Goal: Task Accomplishment & Management: Complete application form

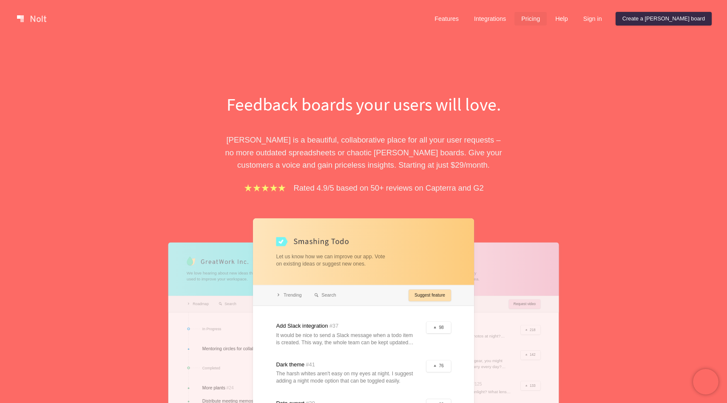
click at [547, 21] on link "Pricing" at bounding box center [530, 19] width 32 height 14
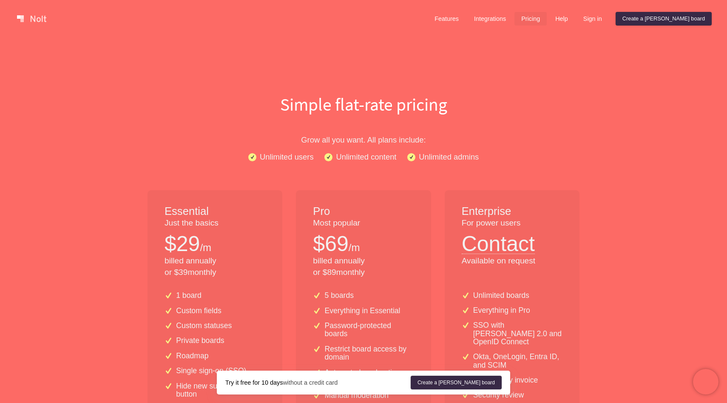
click at [36, 16] on link at bounding box center [32, 19] width 36 height 14
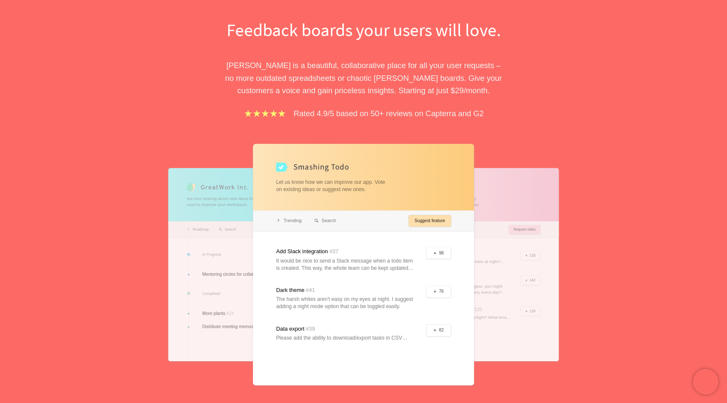
scroll to position [98, 0]
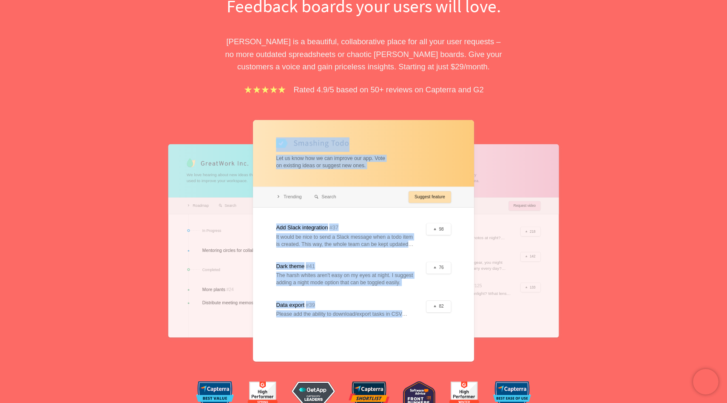
drag, startPoint x: 320, startPoint y: 192, endPoint x: 170, endPoint y: 191, distance: 150.0
click at [217, 191] on div "We love hearing about new ideas that can be used to improve your workspace. Roa…" at bounding box center [363, 240] width 293 height 241
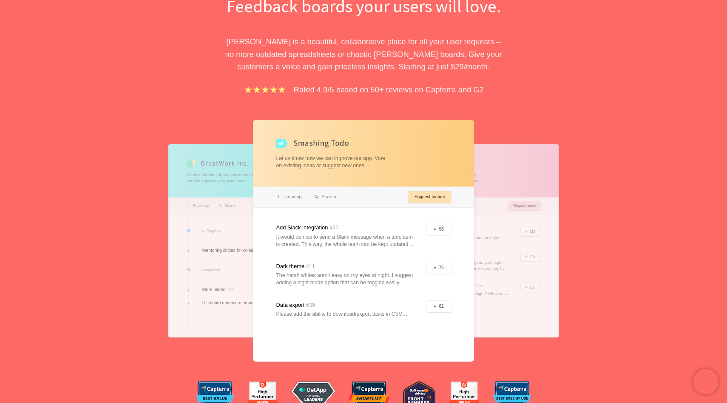
click at [250, 237] on div at bounding box center [256, 240] width 177 height 193
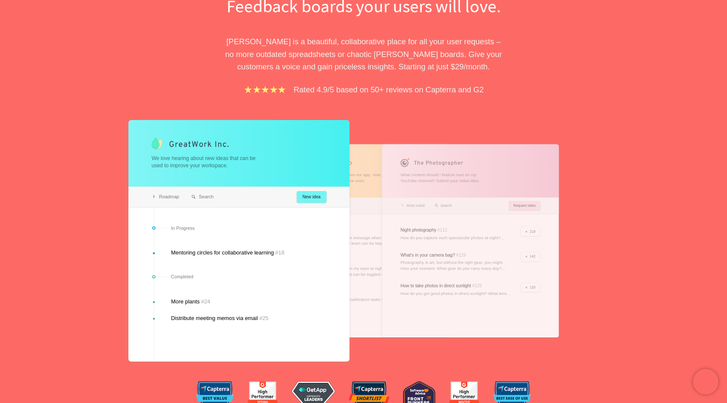
click at [310, 201] on div at bounding box center [238, 240] width 221 height 241
click at [356, 210] on div at bounding box center [363, 240] width 177 height 193
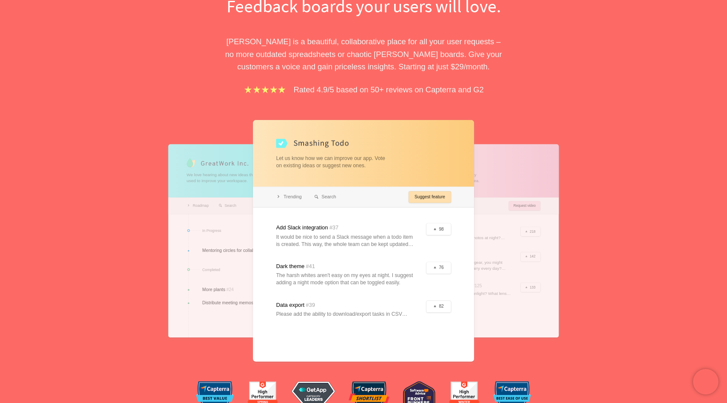
click at [479, 209] on div at bounding box center [470, 240] width 177 height 193
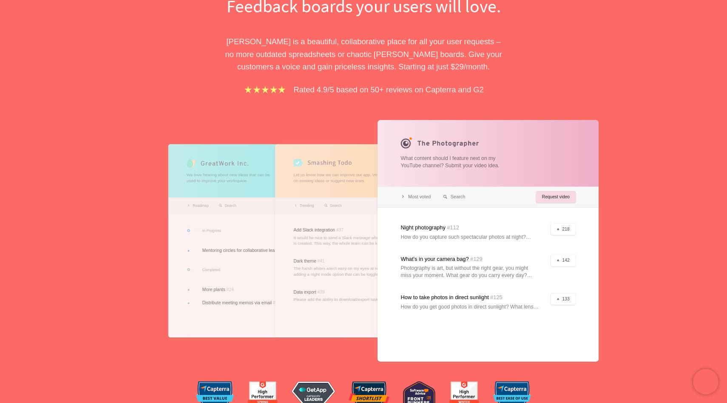
click at [211, 264] on div at bounding box center [256, 240] width 177 height 193
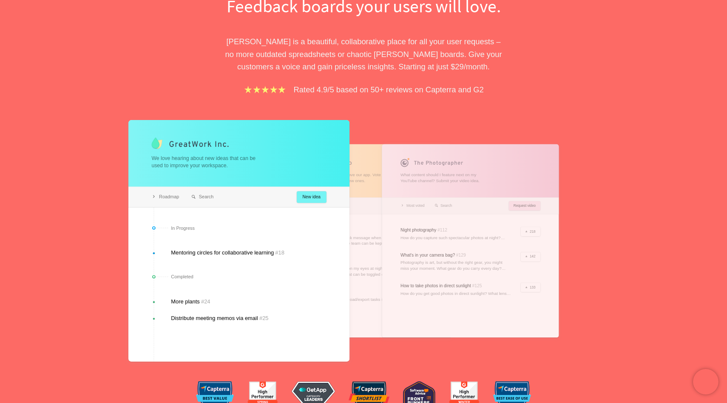
click at [368, 250] on div at bounding box center [363, 240] width 177 height 193
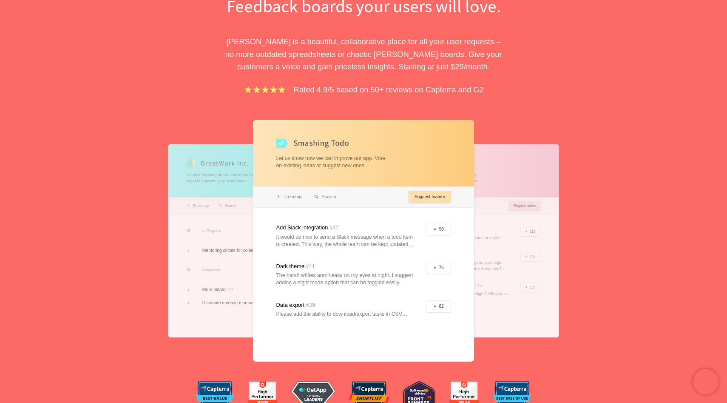
click at [512, 231] on div at bounding box center [470, 240] width 177 height 193
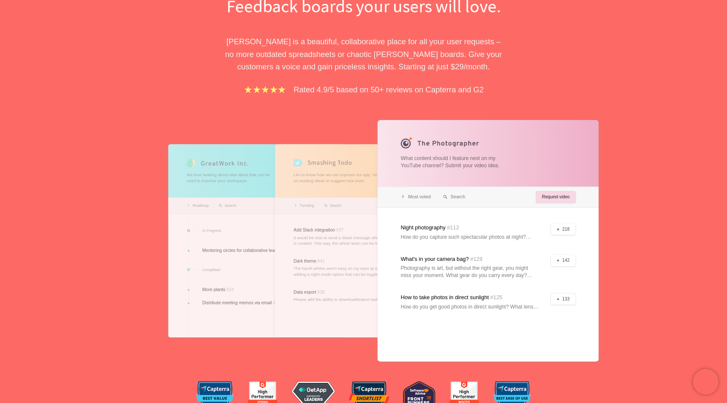
click at [238, 226] on div at bounding box center [256, 240] width 177 height 193
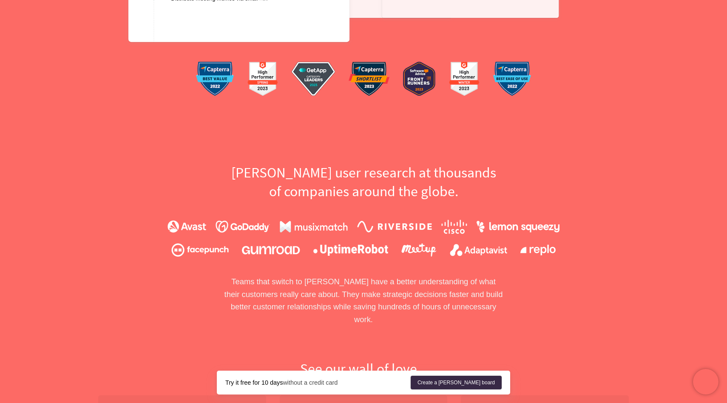
scroll to position [0, 0]
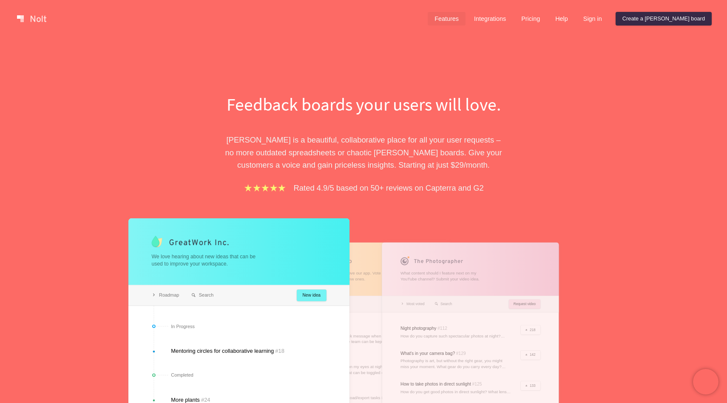
click at [465, 23] on link "Features" at bounding box center [447, 19] width 38 height 14
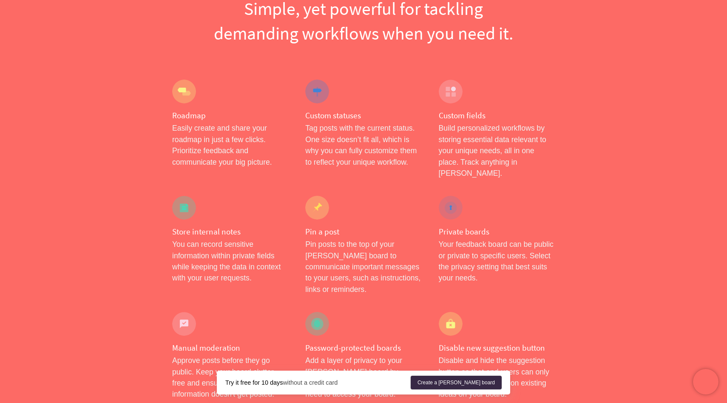
scroll to position [143, 0]
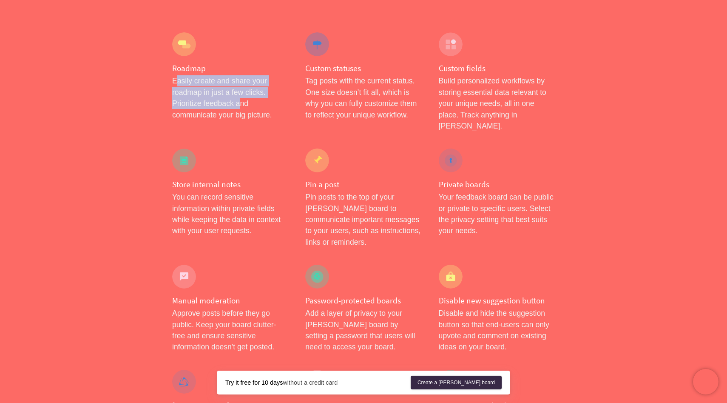
drag, startPoint x: 200, startPoint y: 92, endPoint x: 270, endPoint y: 108, distance: 72.5
click at [270, 108] on p "Easily create and share your roadmap in just a few clicks. Prioritize feedback …" at bounding box center [230, 97] width 116 height 45
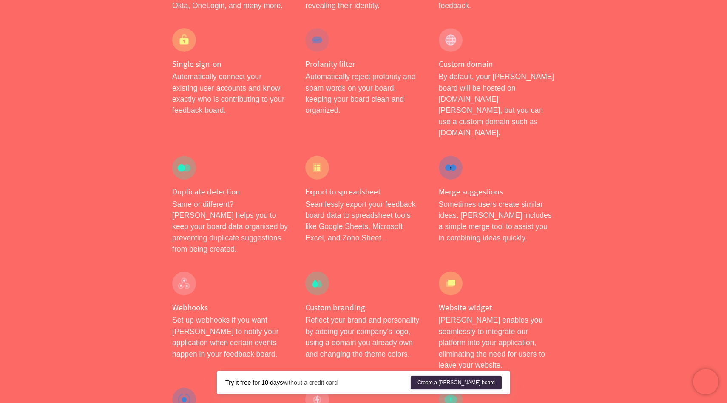
scroll to position [0, 0]
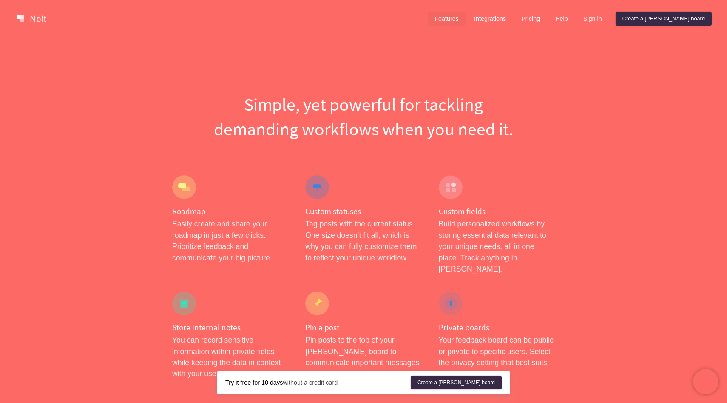
click at [26, 25] on div at bounding box center [220, 18] width 412 height 17
click at [26, 21] on link at bounding box center [32, 19] width 36 height 14
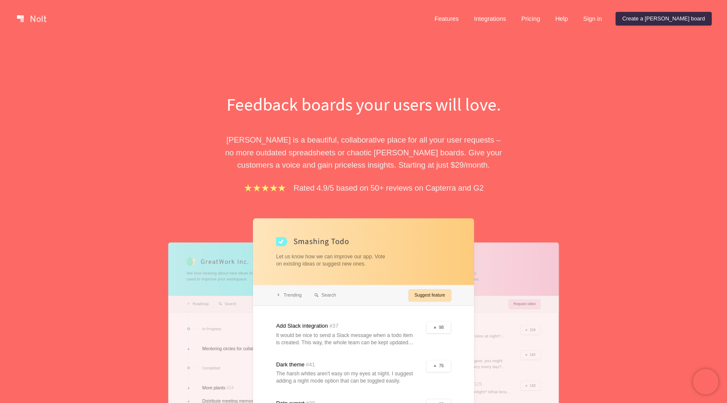
scroll to position [38, 0]
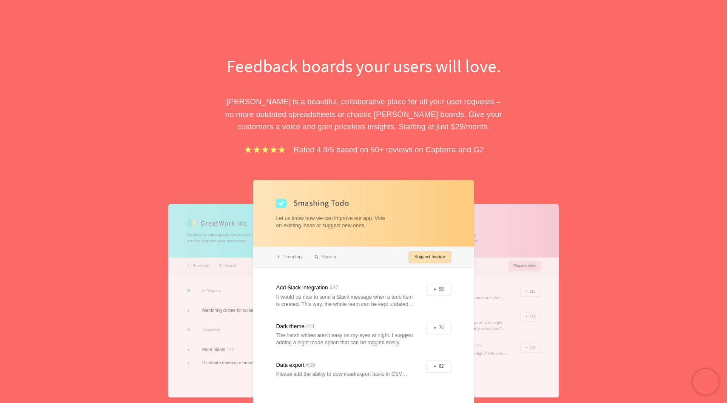
click at [210, 261] on div at bounding box center [256, 300] width 177 height 193
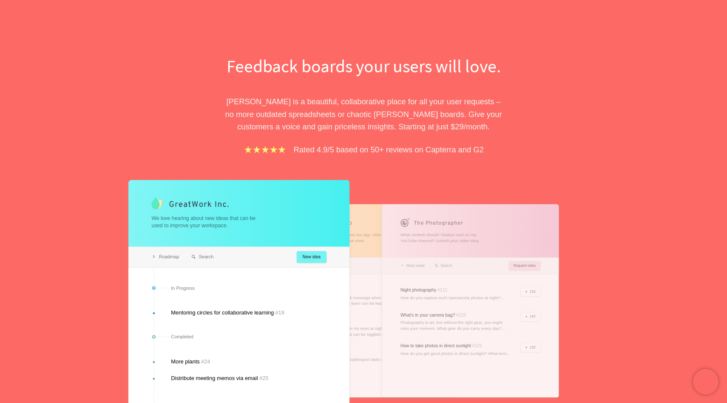
click at [515, 291] on div at bounding box center [470, 300] width 177 height 193
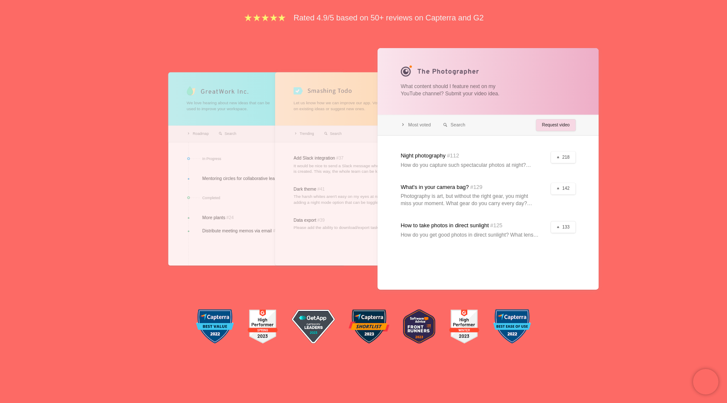
scroll to position [0, 0]
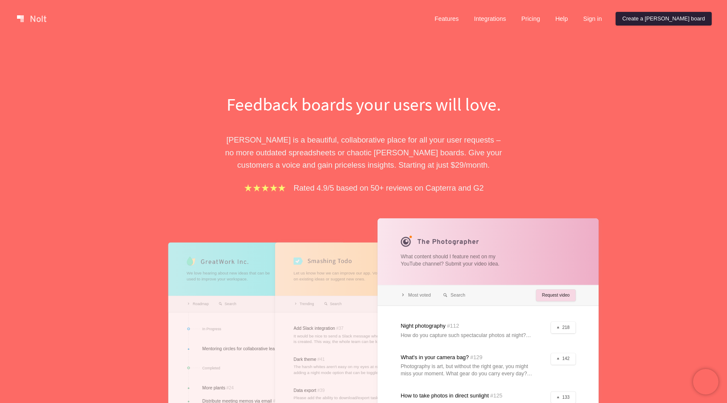
click at [661, 16] on link "Create a Nolt board" at bounding box center [663, 19] width 96 height 14
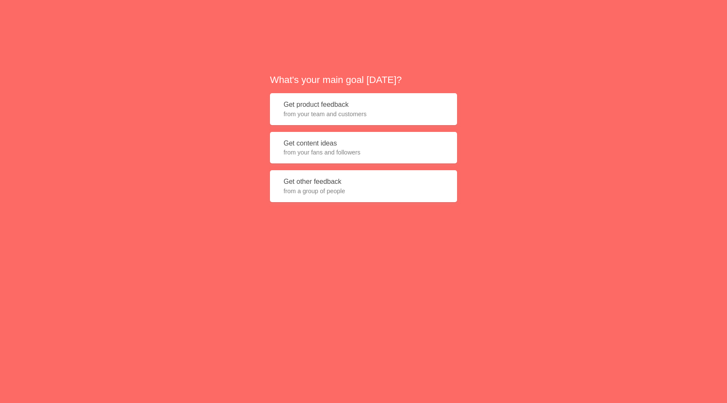
click at [380, 116] on span "from your team and customers" at bounding box center [364, 114] width 160 height 9
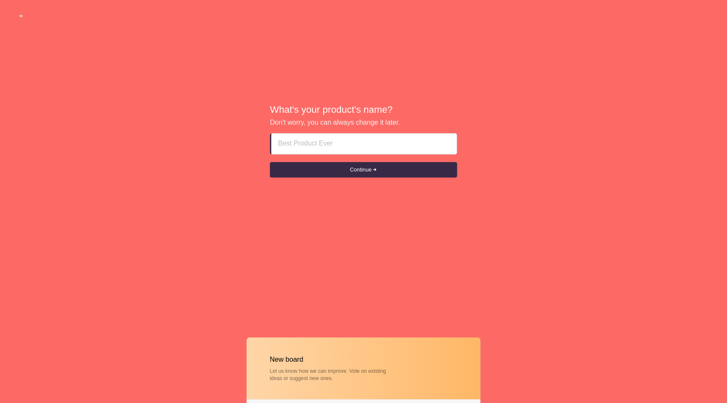
click at [336, 145] on input at bounding box center [364, 143] width 172 height 20
type input "ㅑ"
type input "Informs"
click at [337, 296] on div at bounding box center [363, 300] width 727 height 36
click at [346, 173] on button "Continue" at bounding box center [363, 169] width 187 height 15
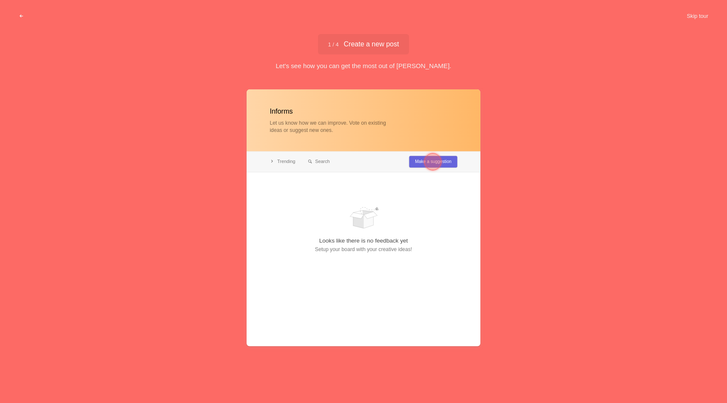
click at [445, 252] on div at bounding box center [364, 217] width 234 height 257
click at [343, 43] on span "1 / 4 Create a new post" at bounding box center [363, 44] width 71 height 7
click at [430, 164] on div at bounding box center [432, 161] width 17 height 17
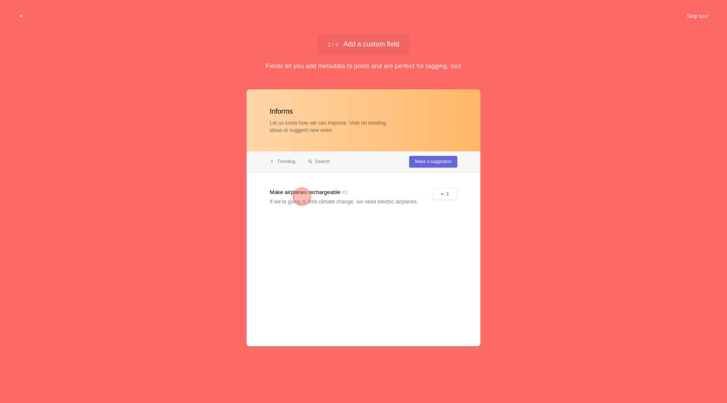
click at [430, 161] on div at bounding box center [364, 217] width 234 height 257
click at [295, 197] on div at bounding box center [301, 196] width 17 height 17
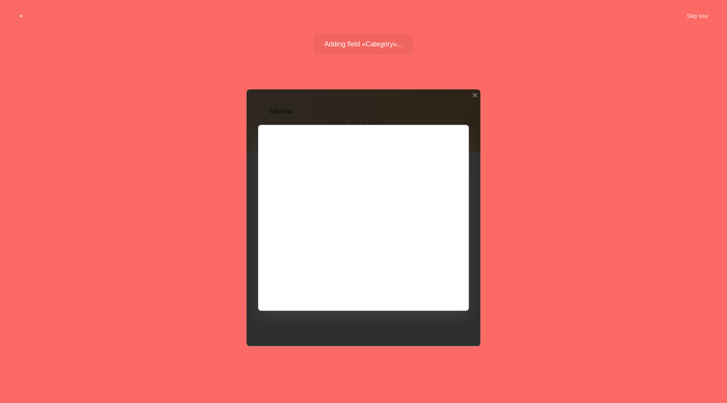
click at [380, 307] on div at bounding box center [364, 217] width 234 height 257
click at [366, 206] on div at bounding box center [364, 217] width 234 height 257
click at [474, 113] on div at bounding box center [364, 217] width 234 height 257
click at [475, 95] on div at bounding box center [475, 95] width 6 height 6
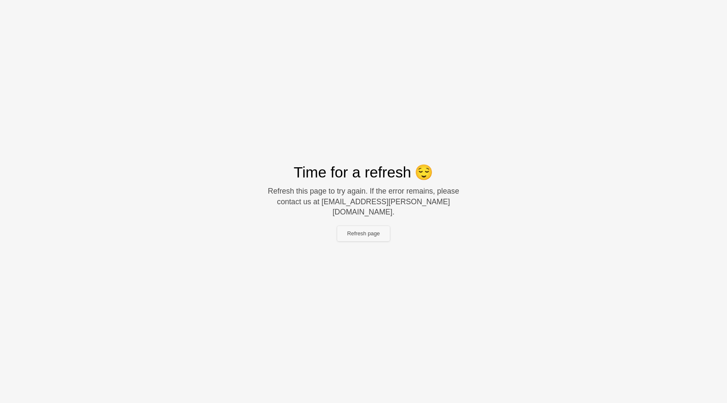
click at [374, 226] on button "Refresh page" at bounding box center [363, 233] width 53 height 15
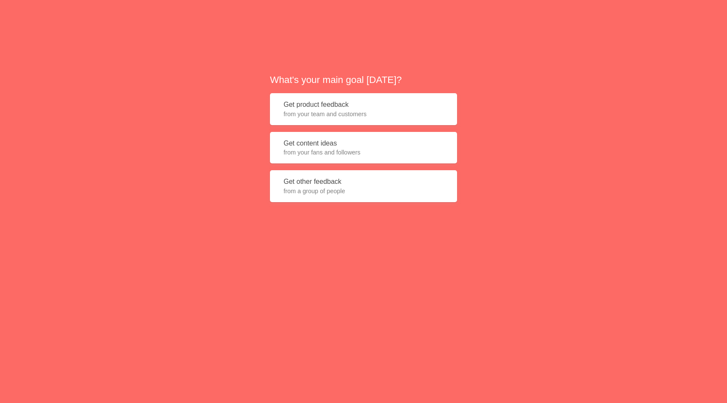
click at [346, 96] on button "Get product feedback from your team and customers" at bounding box center [363, 109] width 187 height 32
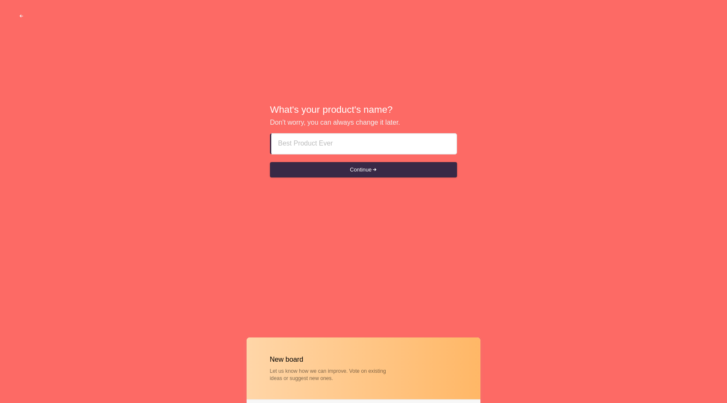
click at [382, 134] on input at bounding box center [364, 143] width 172 height 20
type input "z"
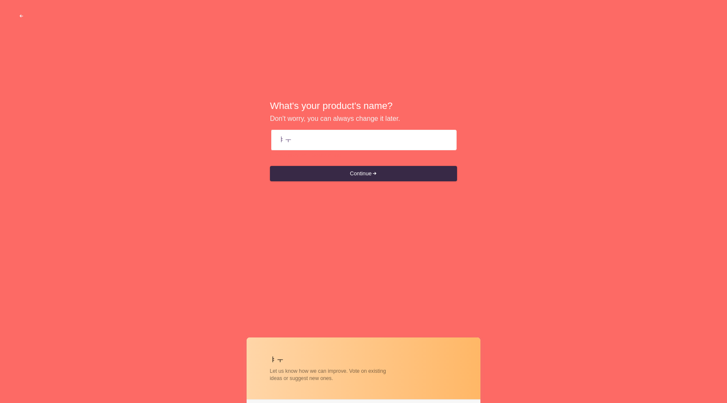
type input "ㅑ"
type input "Informs"
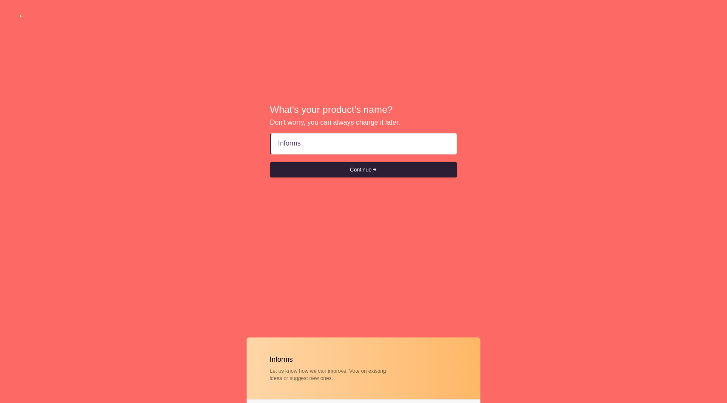
click at [407, 169] on button "Continue" at bounding box center [363, 169] width 187 height 15
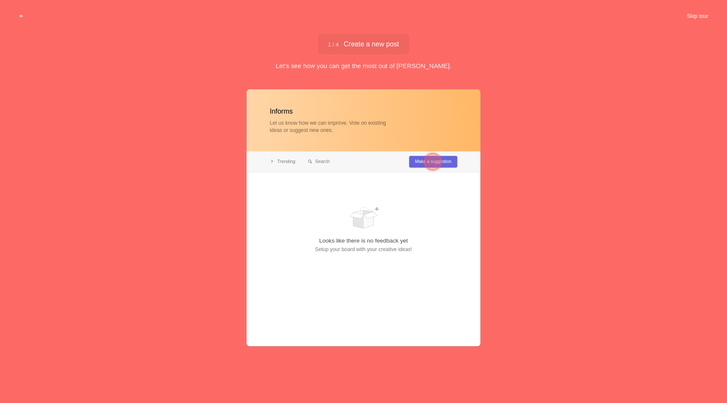
click at [694, 14] on button "Skip tour" at bounding box center [697, 16] width 42 height 15
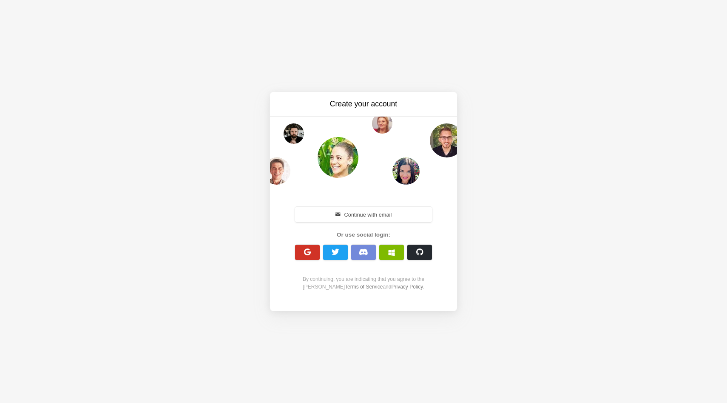
click at [306, 254] on span "button" at bounding box center [307, 252] width 8 height 8
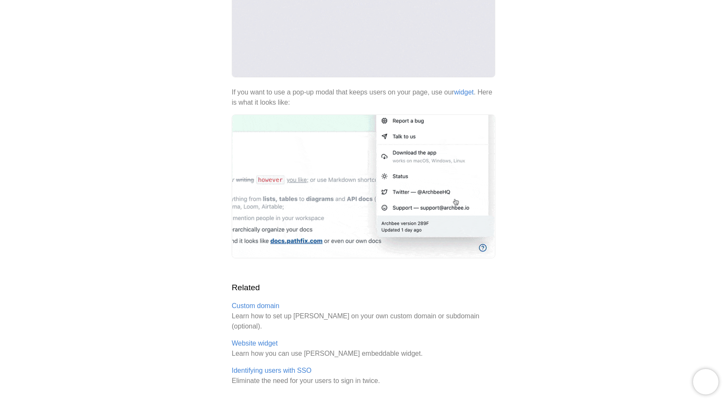
scroll to position [230, 0]
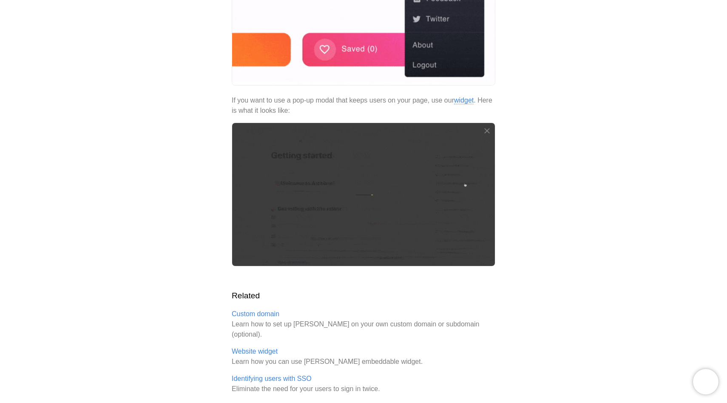
click at [469, 96] on link "widget" at bounding box center [464, 100] width 20 height 8
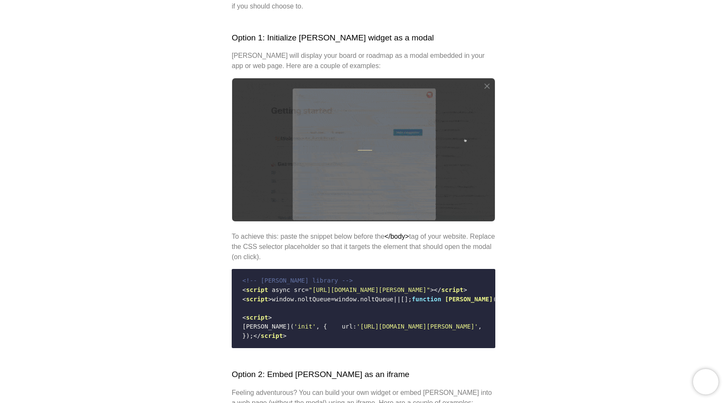
scroll to position [213, 0]
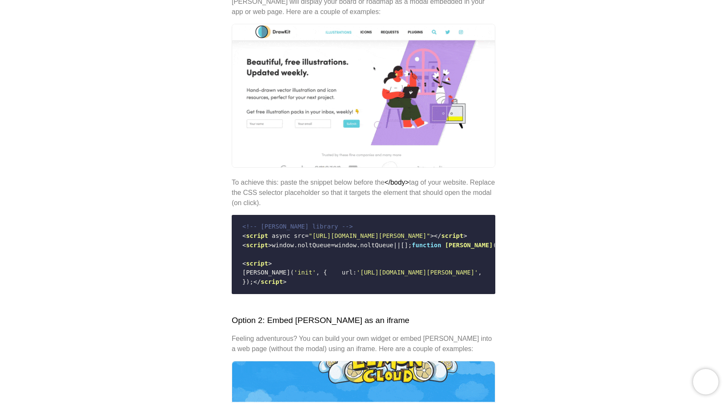
click at [285, 241] on span "window" at bounding box center [283, 244] width 22 height 7
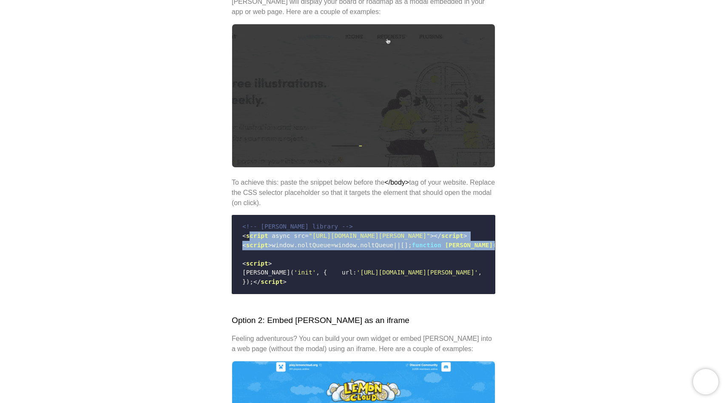
drag, startPoint x: 250, startPoint y: 235, endPoint x: 324, endPoint y: 261, distance: 78.7
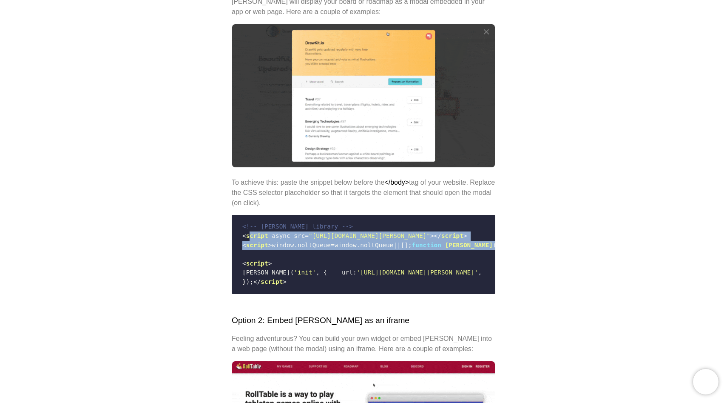
click at [324, 261] on code "<!-- Nolt library --> < script async src = "https://cdn.nolt.io/widgets.js" > <…" at bounding box center [363, 253] width 252 height 71
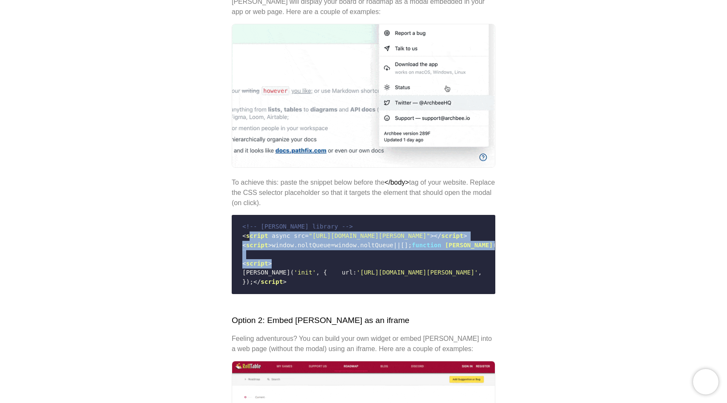
click at [325, 261] on code "<!-- Nolt library --> < script async src = "https://cdn.nolt.io/widgets.js" > <…" at bounding box center [363, 253] width 252 height 71
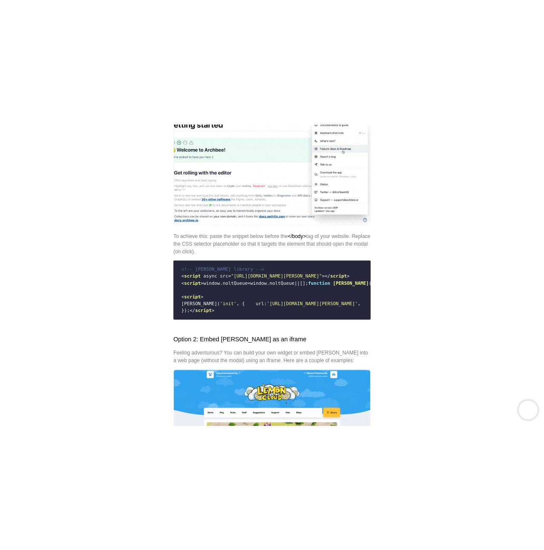
scroll to position [0, 0]
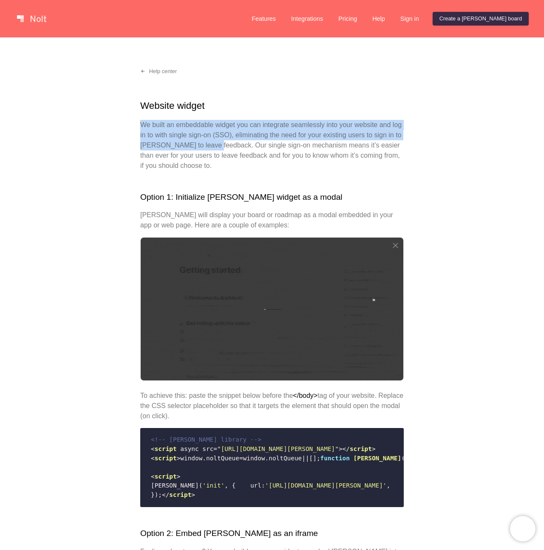
drag, startPoint x: 227, startPoint y: 145, endPoint x: 133, endPoint y: 128, distance: 95.5
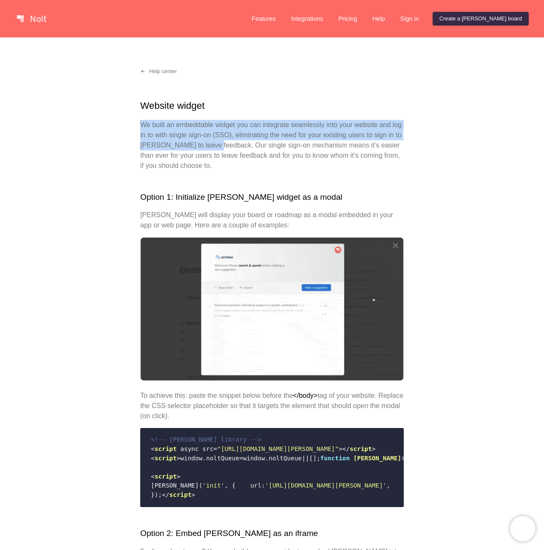
copy p "We built an embeddable widget you can integrate seamlessly into your website an…"
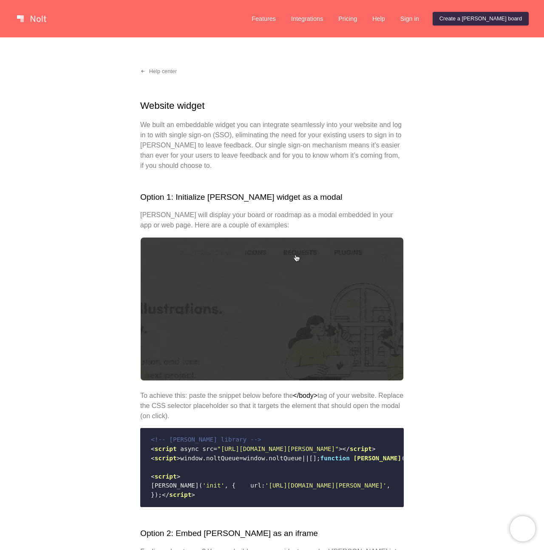
click at [258, 151] on p "We built an embeddable widget you can integrate seamlessly into your website an…" at bounding box center [272, 145] width 264 height 51
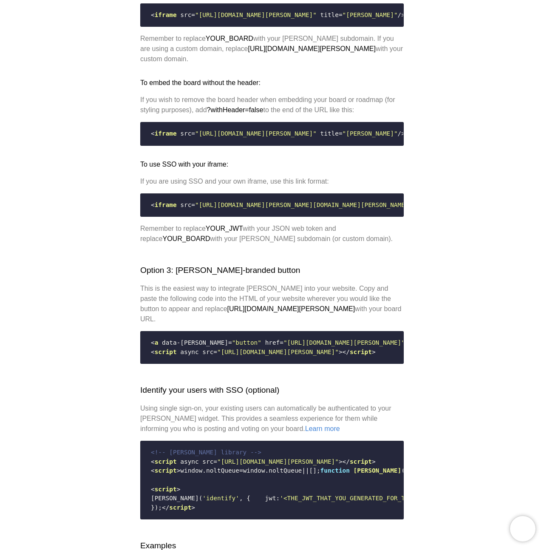
scroll to position [596, 0]
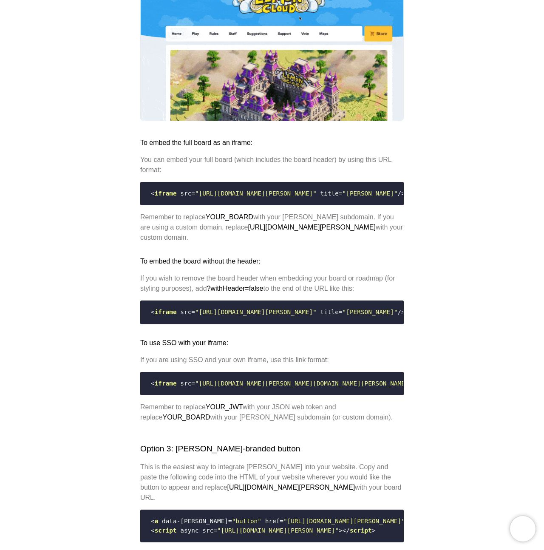
click at [252, 197] on span ""https://YOUR_BOARD.nolt.io/widget"" at bounding box center [256, 193] width 122 height 7
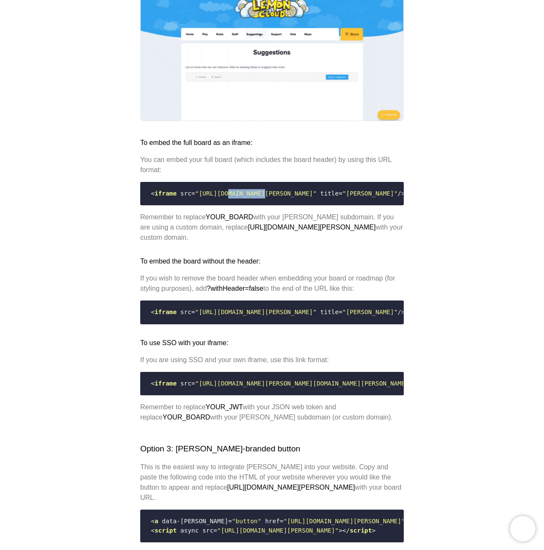
click at [252, 197] on span ""https://YOUR_BOARD.nolt.io/widget"" at bounding box center [256, 193] width 122 height 7
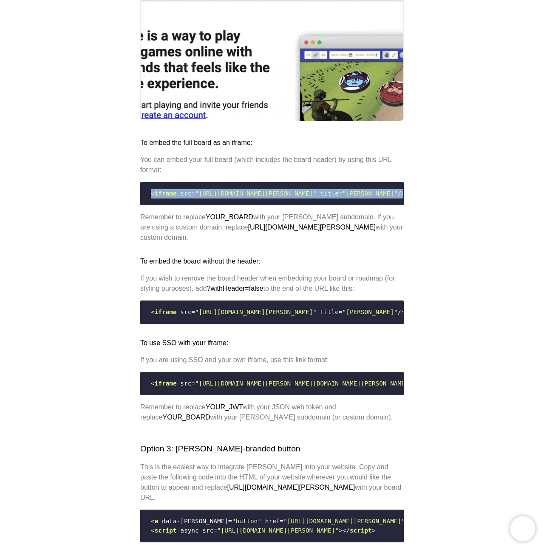
click at [252, 197] on span ""https://YOUR_BOARD.nolt.io/widget"" at bounding box center [256, 193] width 122 height 7
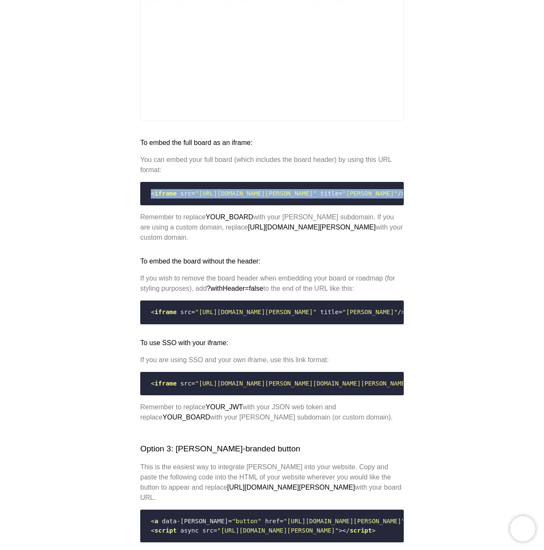
copy code "< iframe src = "https://YOUR_BOARD.nolt.io/widget" title = "Nolt" />"
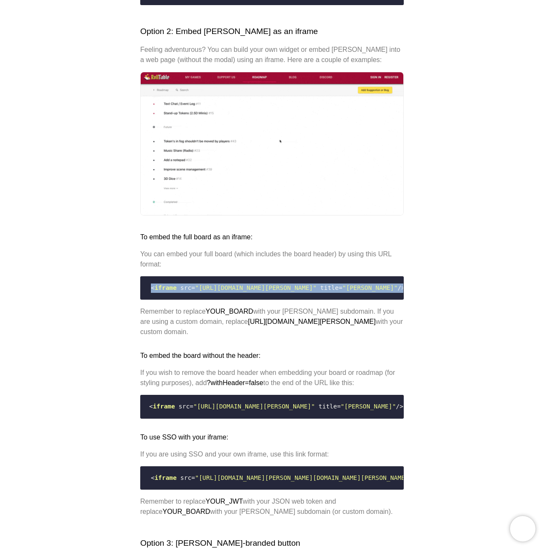
scroll to position [599, 0]
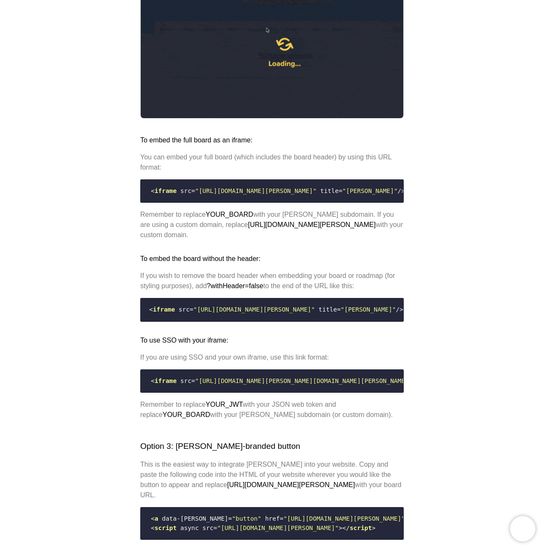
click at [315, 313] on span ""https://YOUR_BOARD.nolt.io/widget?withHeader=false"" at bounding box center [254, 309] width 122 height 7
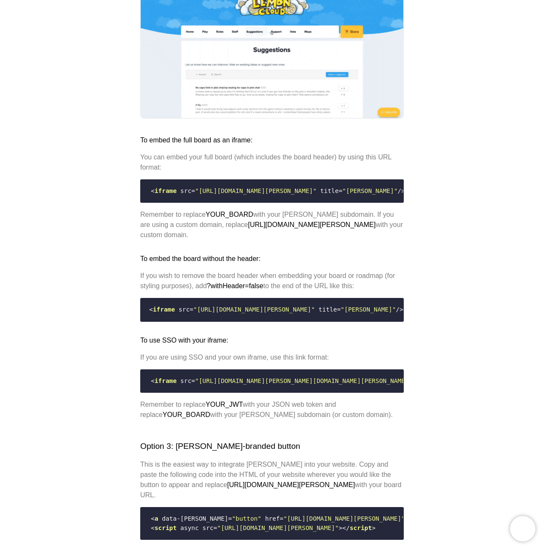
drag, startPoint x: 340, startPoint y: 326, endPoint x: 279, endPoint y: 326, distance: 61.6
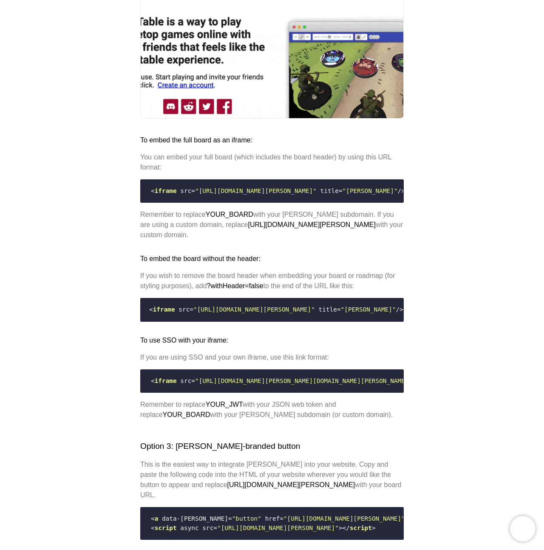
click at [279, 313] on span ""https://YOUR_BOARD.nolt.io/widget?withHeader=false"" at bounding box center [254, 309] width 122 height 7
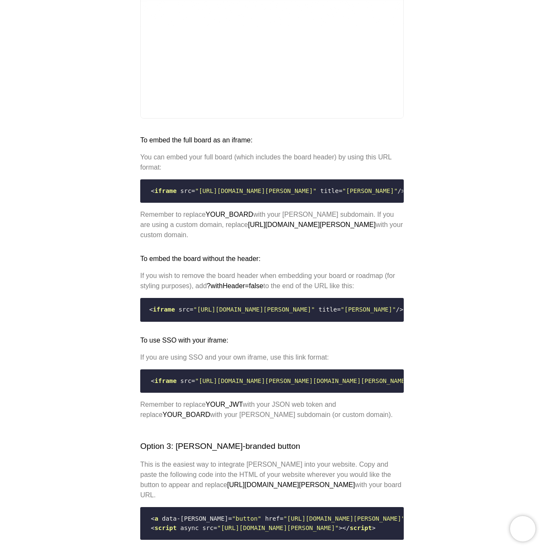
copy span "?withHeader=false"
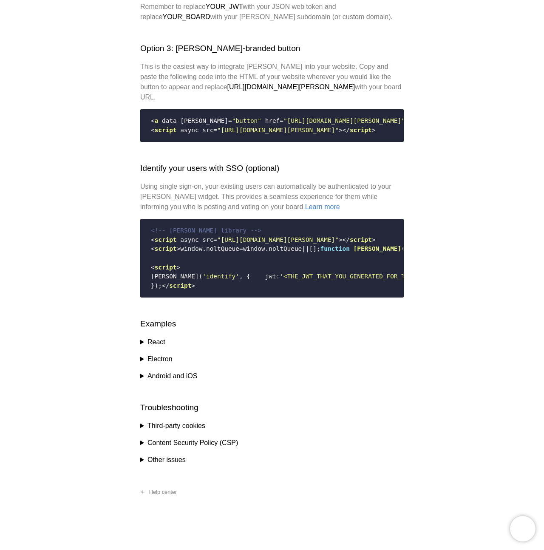
scroll to position [576, 0]
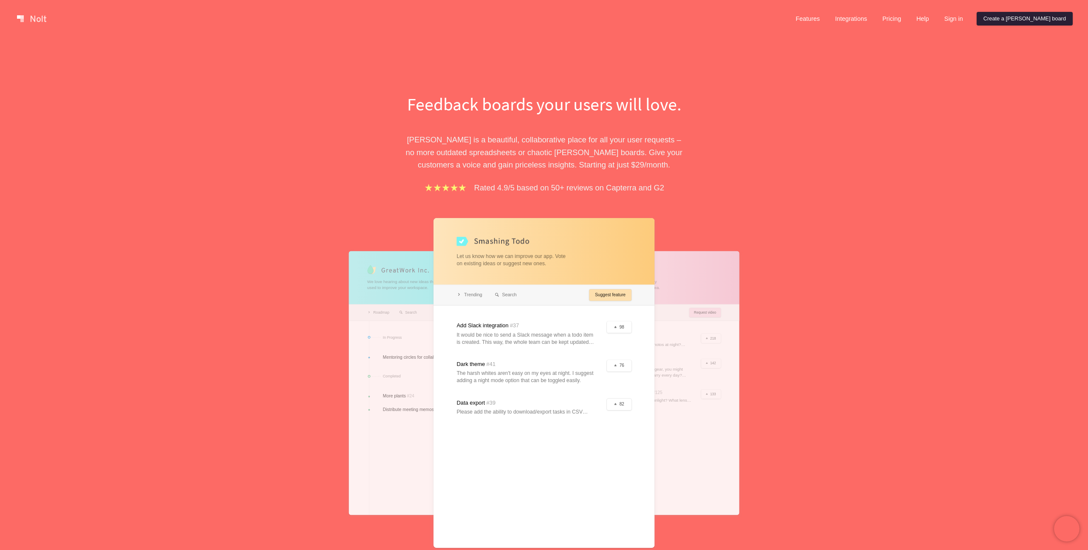
click at [544, 20] on link "Create a [PERSON_NAME] board" at bounding box center [1025, 19] width 96 height 14
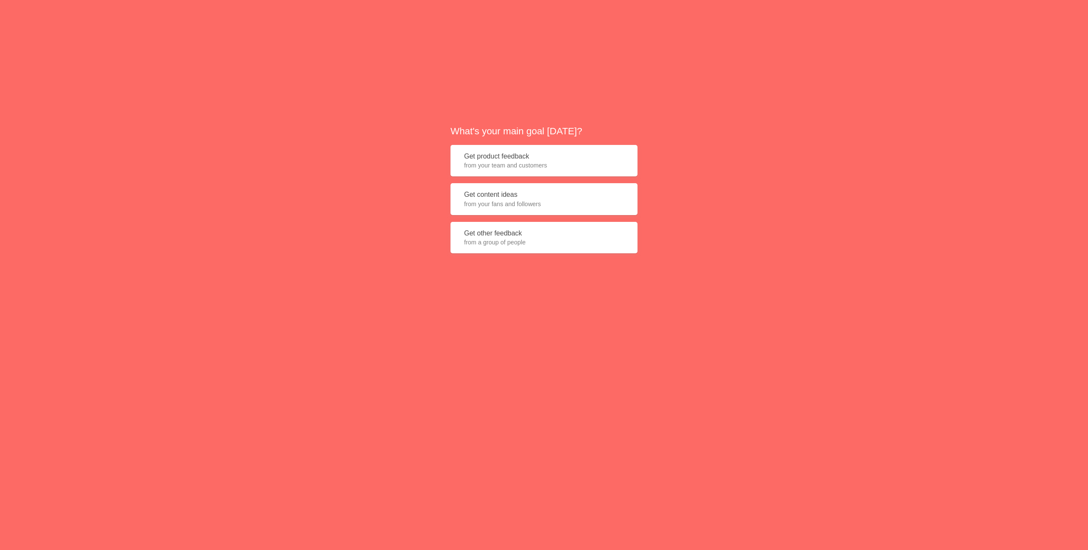
click at [544, 166] on span "from your team and customers" at bounding box center [544, 165] width 160 height 9
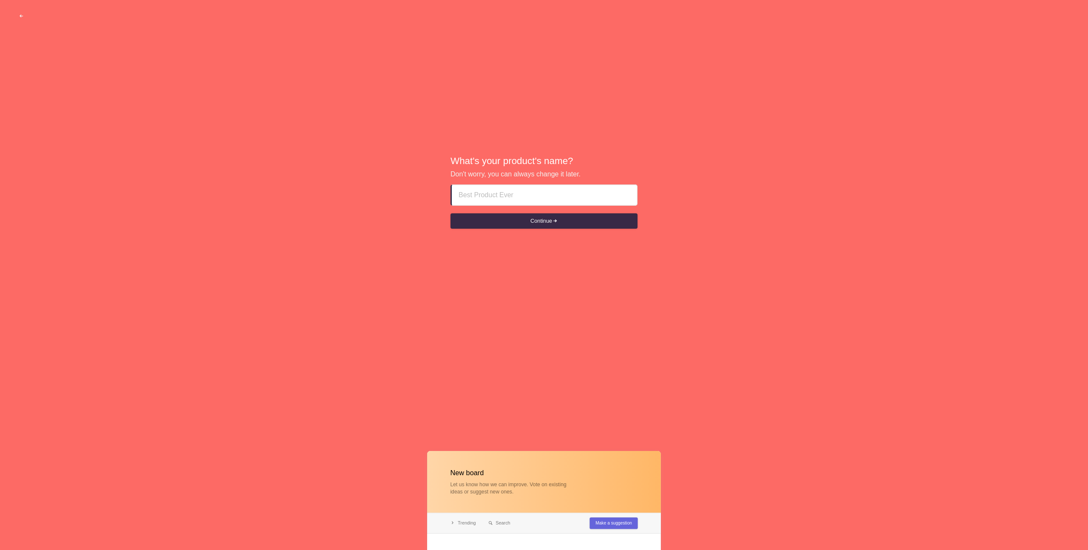
click at [537, 189] on input at bounding box center [545, 195] width 172 height 20
type input "Inblog"
click at [544, 220] on button "Continue" at bounding box center [544, 220] width 187 height 15
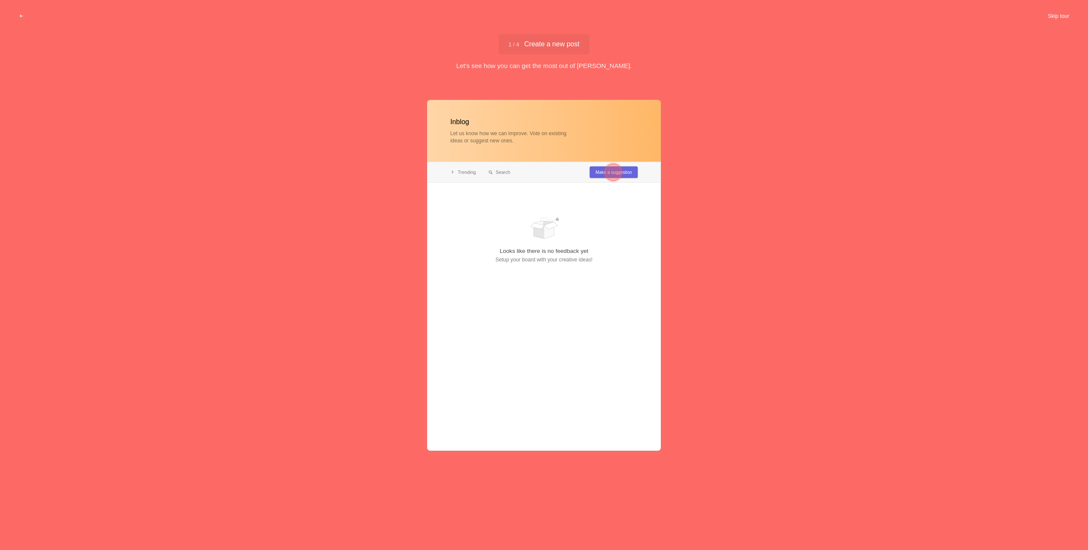
click at [544, 18] on button "Skip tour" at bounding box center [1059, 16] width 42 height 15
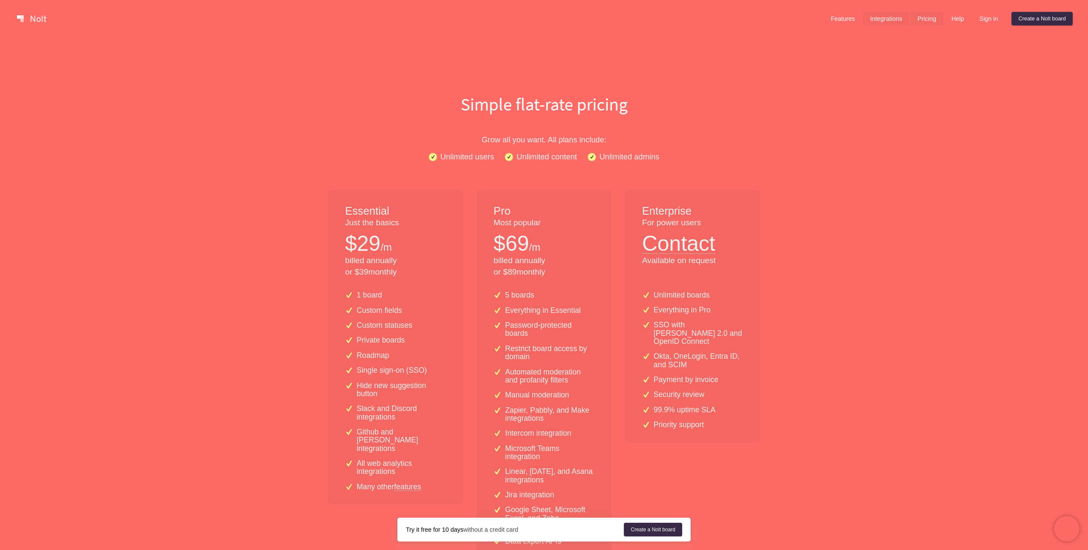
click at [889, 23] on link "Integrations" at bounding box center [885, 19] width 45 height 14
click at [980, 20] on link "Sign in" at bounding box center [989, 19] width 32 height 14
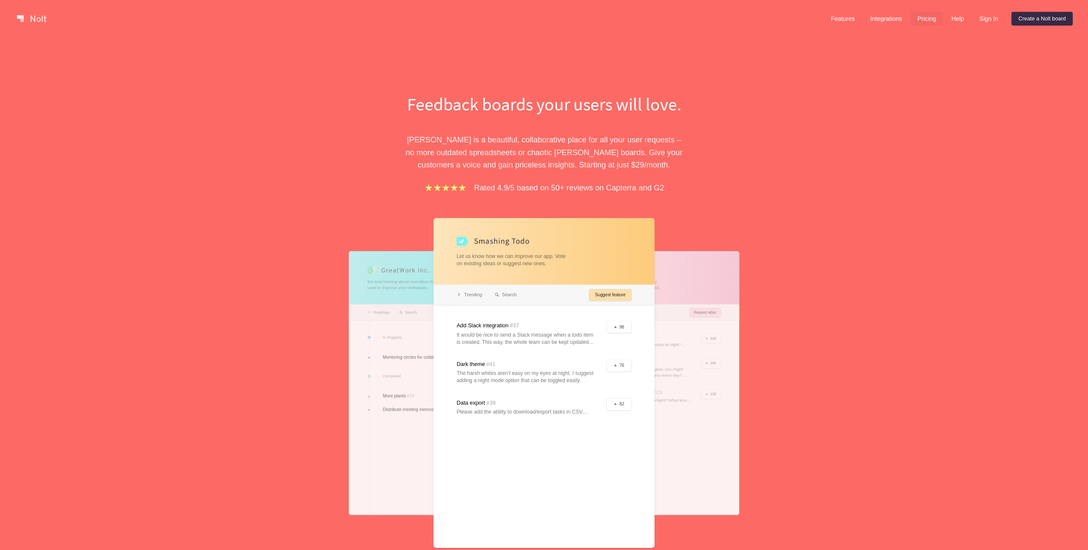
click at [921, 17] on link "Pricing" at bounding box center [927, 19] width 32 height 14
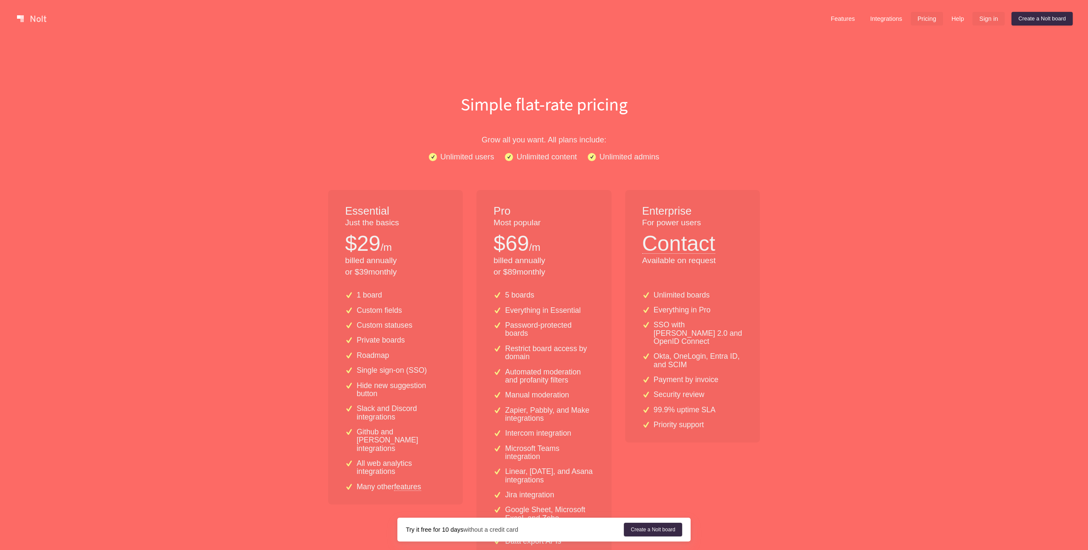
click at [987, 21] on link "Sign in" at bounding box center [989, 19] width 32 height 14
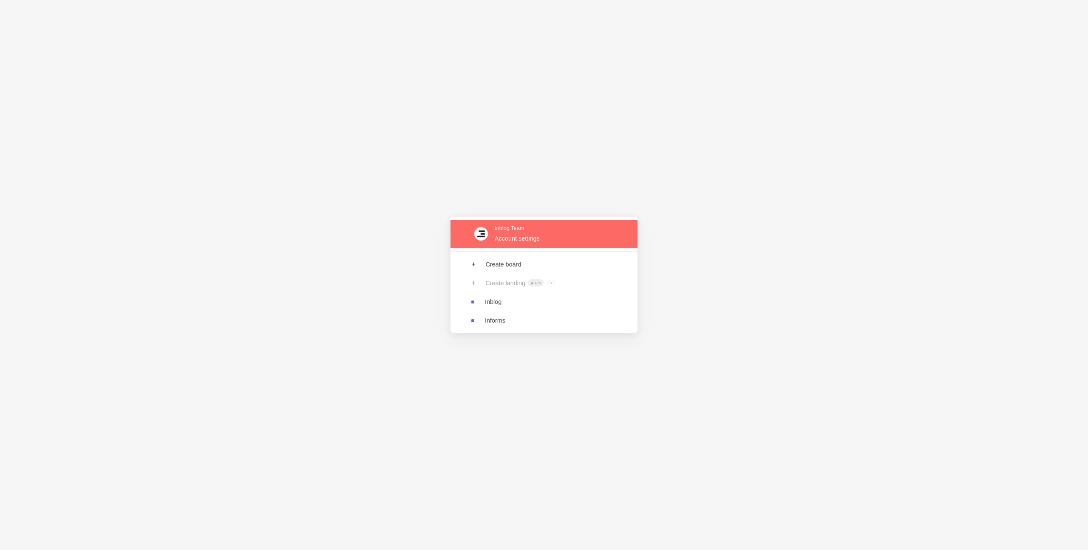
click at [520, 239] on link at bounding box center [544, 234] width 187 height 28
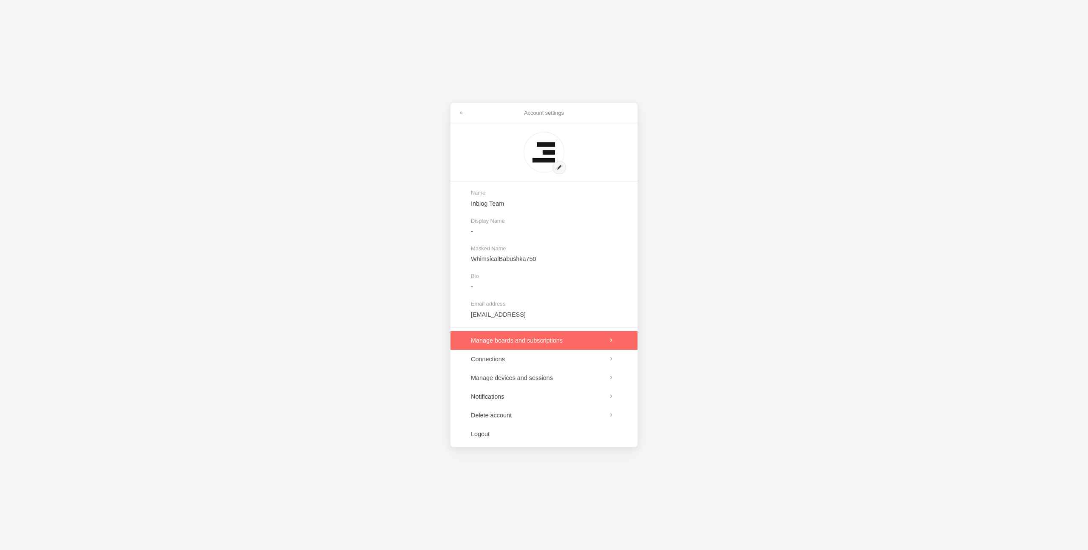
click at [574, 346] on link at bounding box center [544, 340] width 187 height 19
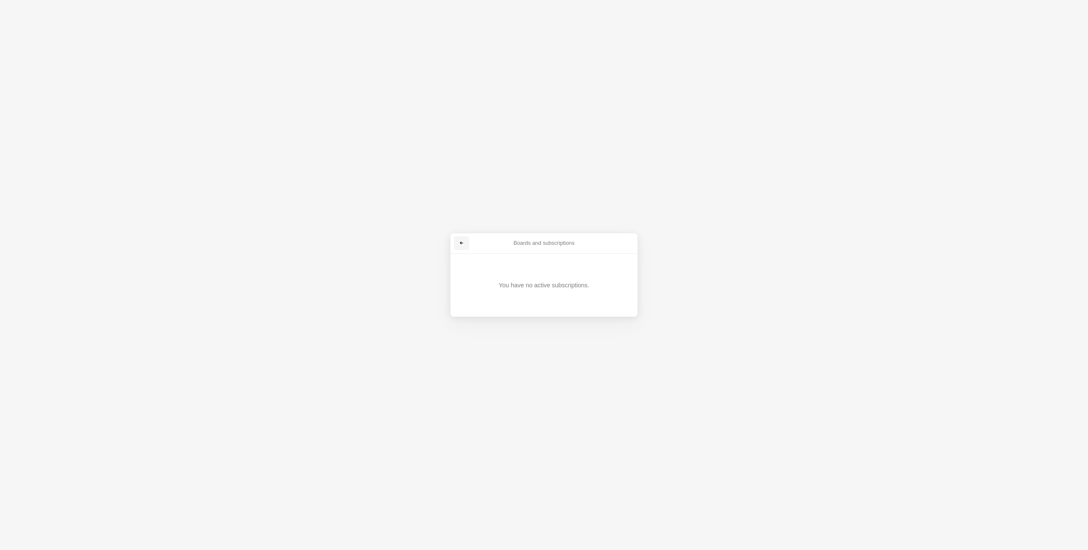
click at [462, 243] on span at bounding box center [461, 243] width 5 height 5
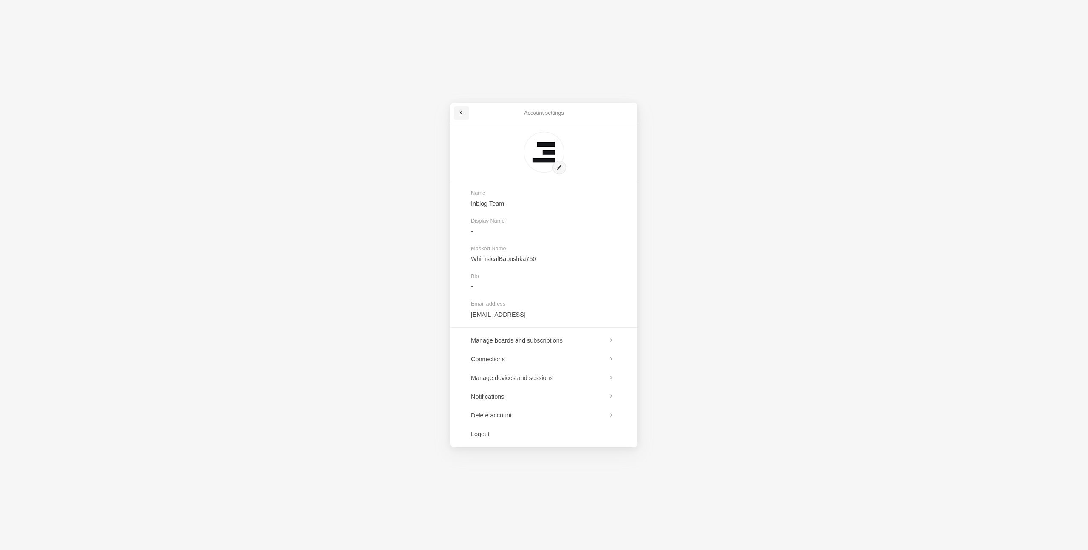
click at [459, 109] on link at bounding box center [461, 113] width 15 height 14
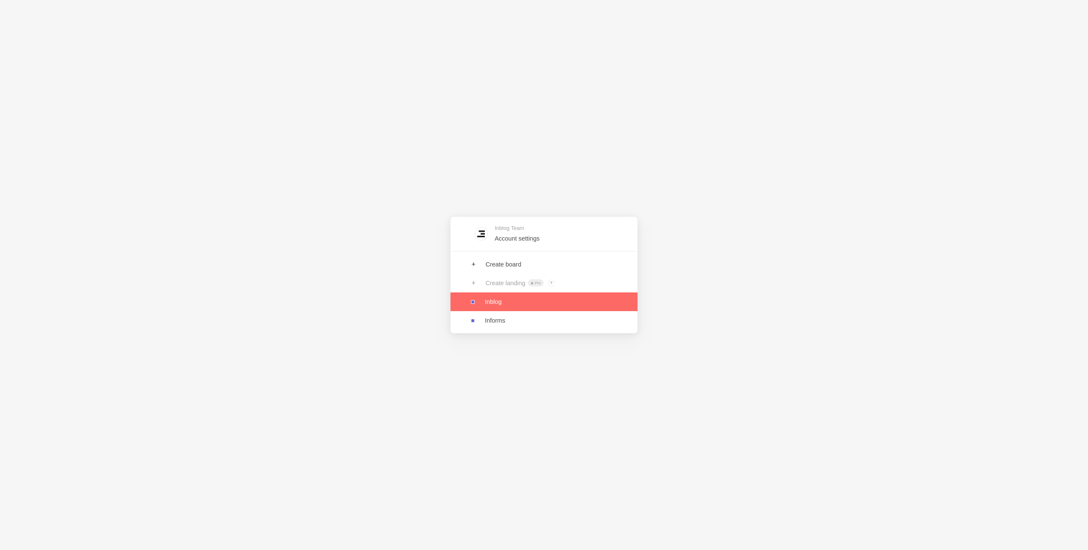
click at [515, 304] on link at bounding box center [544, 301] width 187 height 19
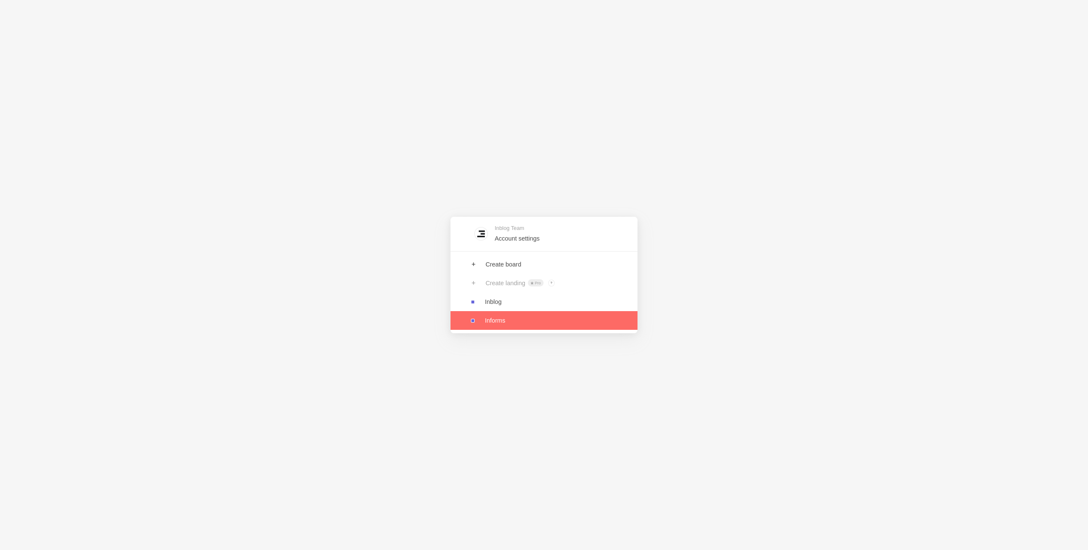
click at [492, 323] on link at bounding box center [544, 320] width 187 height 19
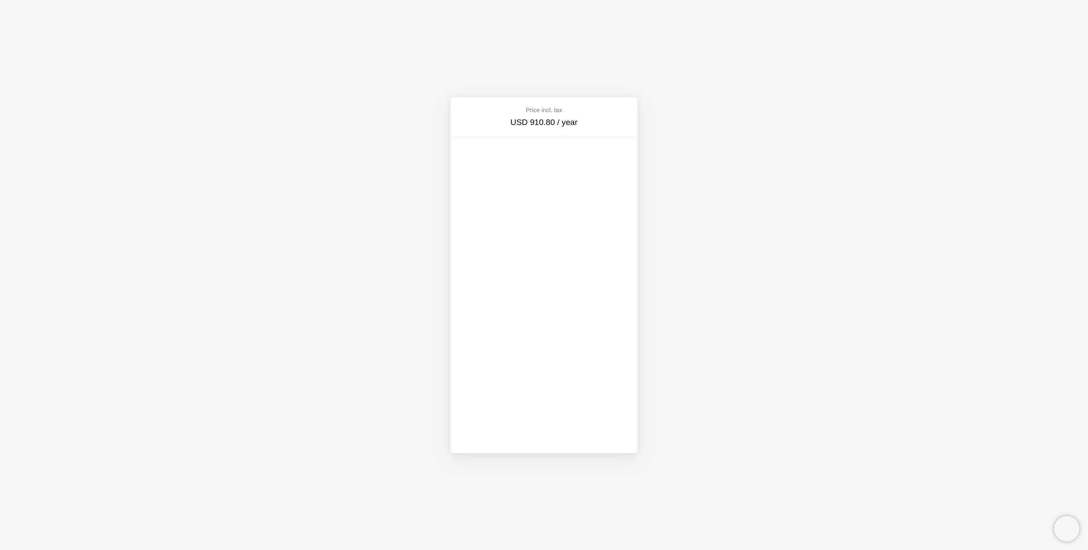
click at [451, 255] on div at bounding box center [544, 295] width 187 height 309
